Goal: Task Accomplishment & Management: Use online tool/utility

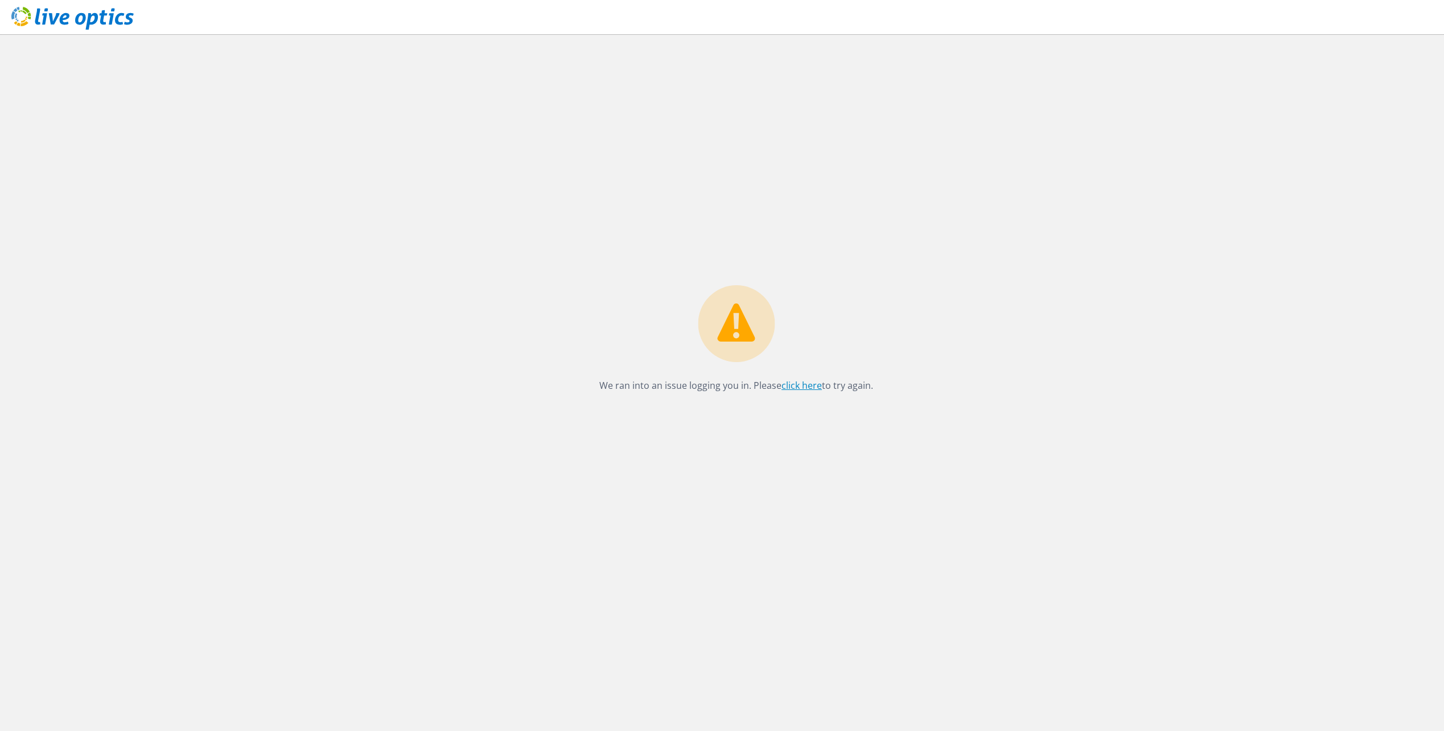
click at [800, 384] on link "click here" at bounding box center [801, 385] width 40 height 13
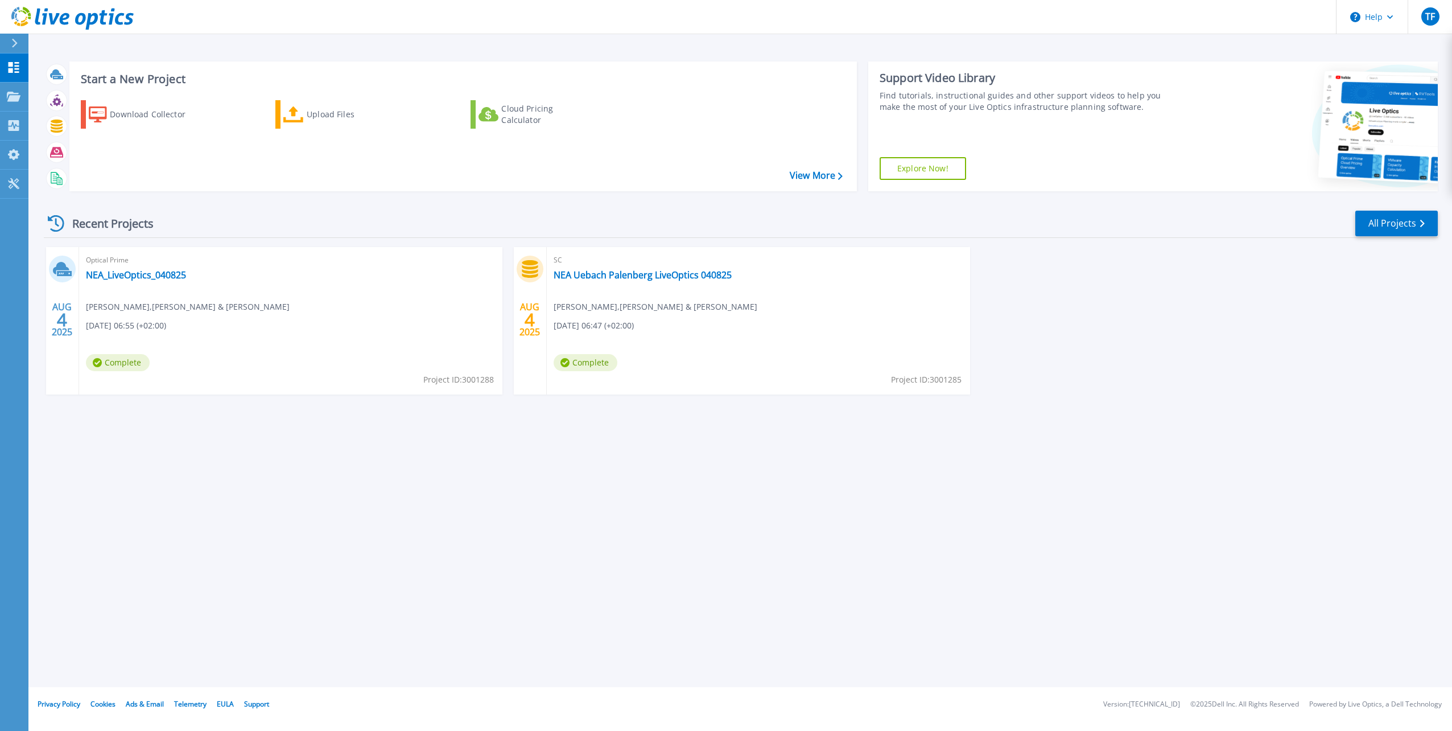
click at [342, 456] on div "Start a New Project Download Collector Upload Files Cloud Pricing Calculator Vi…" at bounding box center [740, 343] width 1424 height 687
click at [1205, 453] on div "Start a New Project Download Collector Upload Files Cloud Pricing Calculator Vi…" at bounding box center [740, 343] width 1424 height 687
